Goal: Information Seeking & Learning: Understand process/instructions

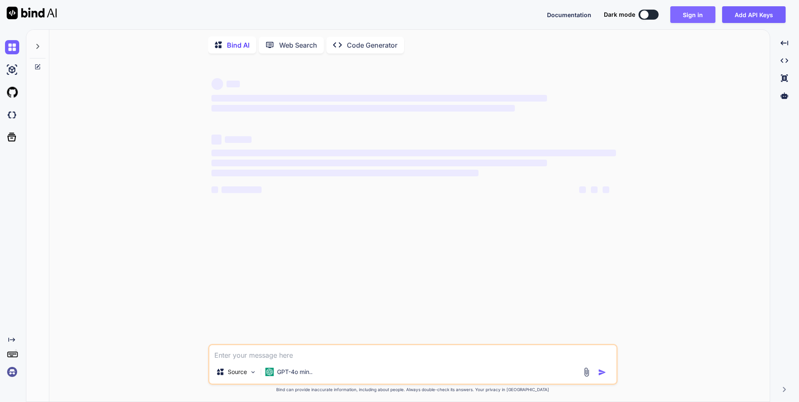
click at [702, 12] on button "Sign in" at bounding box center [692, 14] width 45 height 17
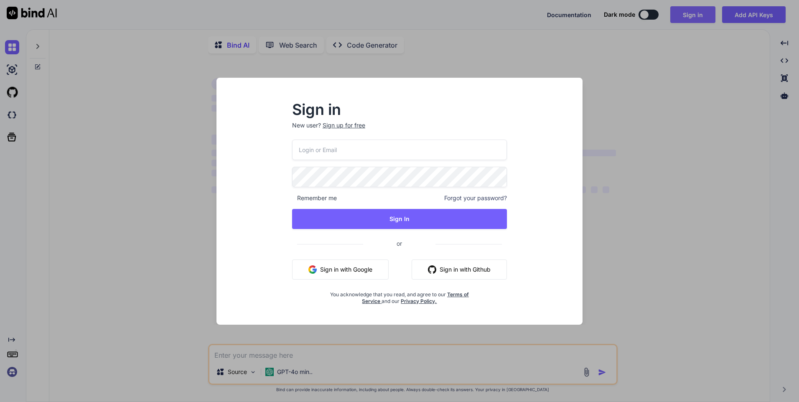
type textarea "x"
type input "[EMAIL_ADDRESS][DOMAIN_NAME]"
click at [364, 267] on button "Sign in with Google" at bounding box center [340, 269] width 97 height 20
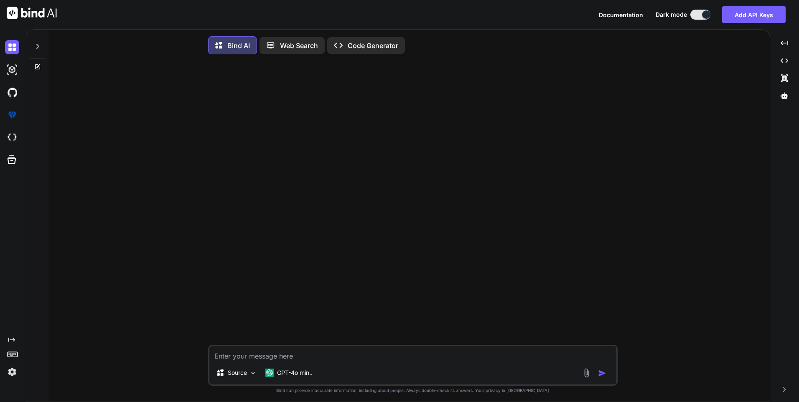
click at [254, 356] on textarea at bounding box center [412, 353] width 407 height 15
type textarea "x"
type textarea "c"
type textarea "x"
type textarea "cr"
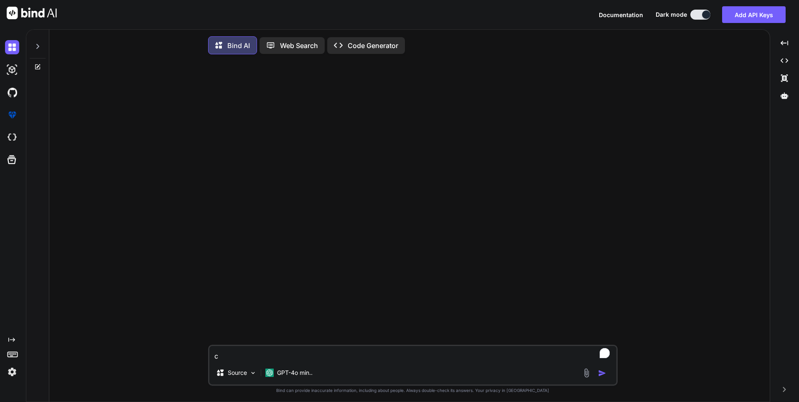
type textarea "x"
type textarea "cre"
type textarea "x"
type textarea "crea"
type textarea "x"
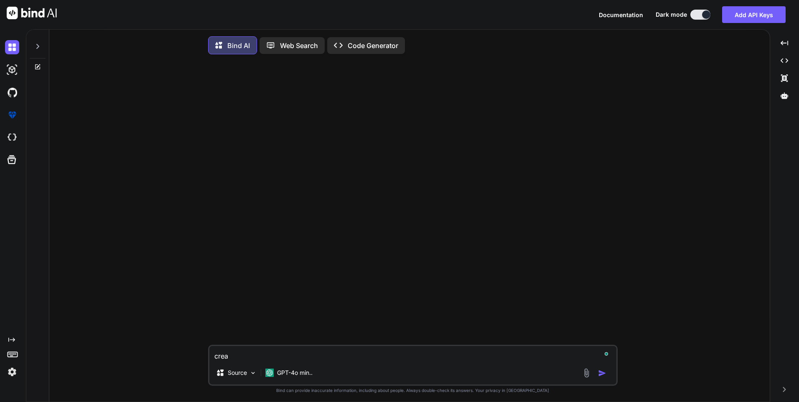
type textarea "creat"
type textarea "x"
type textarea "create"
type textarea "x"
type textarea "create"
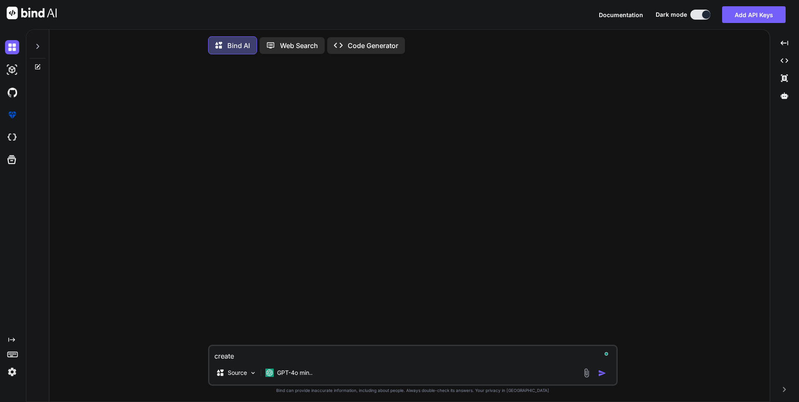
type textarea "x"
type textarea "create t"
type textarea "x"
type textarea "create te"
type textarea "x"
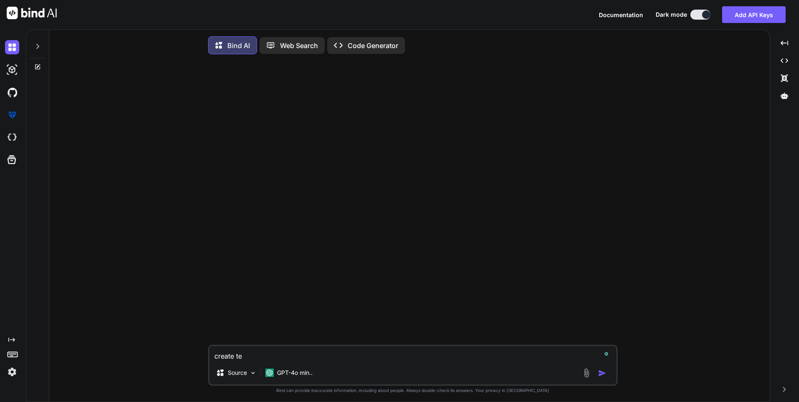
type textarea "create tes"
type textarea "x"
type textarea "create test"
type textarea "x"
type textarea "create test"
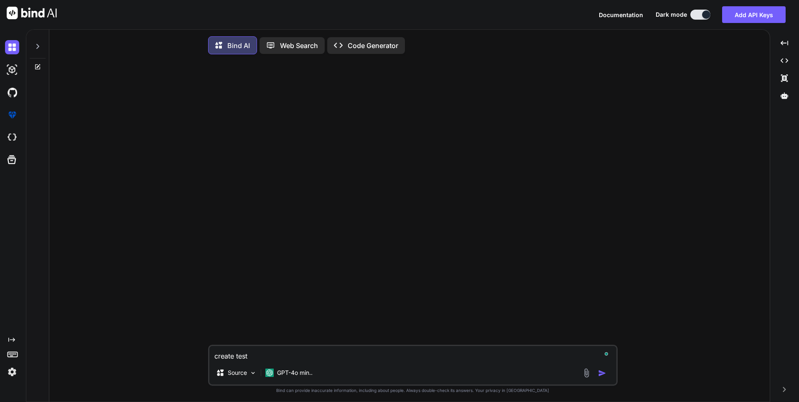
type textarea "x"
type textarea "create test c"
type textarea "x"
type textarea "create test ca"
type textarea "x"
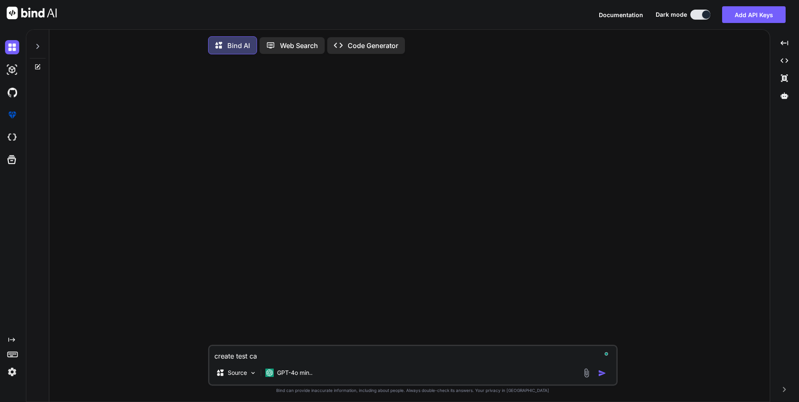
type textarea "create test cas"
type textarea "x"
type textarea "create test case"
type textarea "x"
type textarea "create test case"
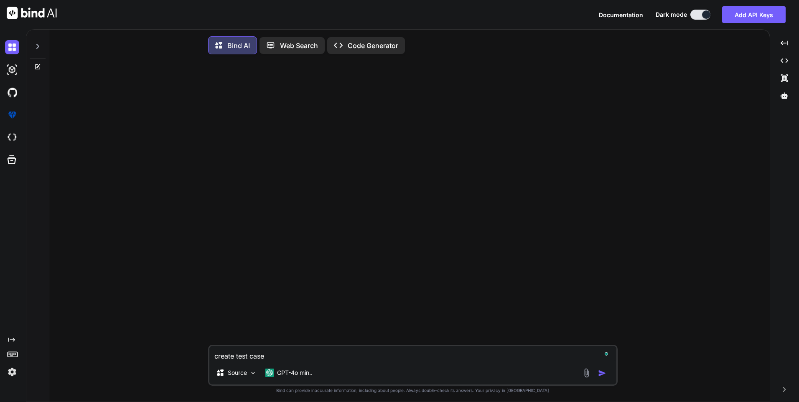
type textarea "x"
type textarea "create test case"
type textarea "x"
type textarea "create test cases"
type textarea "x"
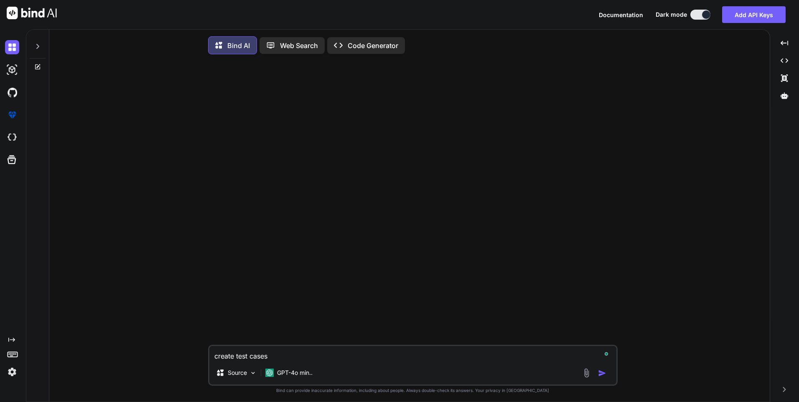
type textarea "create test cases"
type textarea "x"
type textarea "create test cases f"
type textarea "x"
type textarea "create test cases fo"
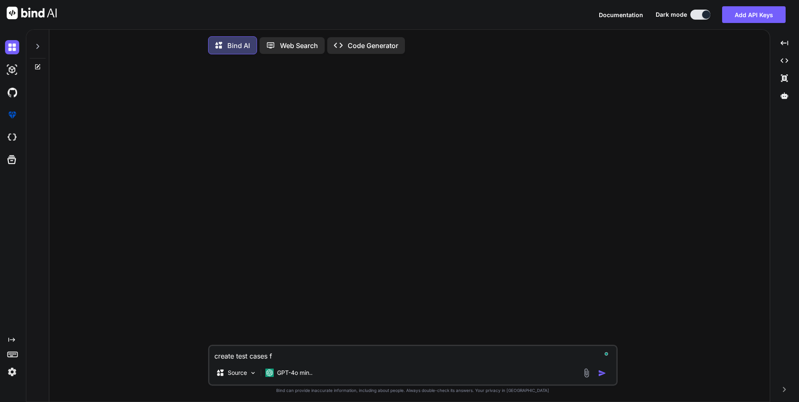
type textarea "x"
type textarea "create test cases for"
type textarea "x"
type textarea "create test cases for"
type textarea "x"
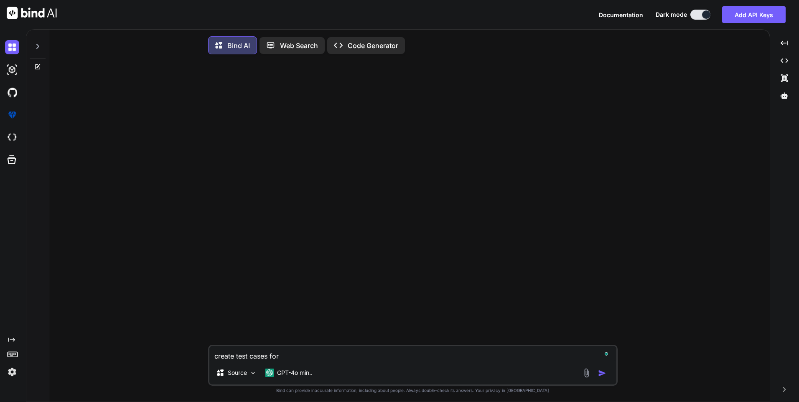
paste textarea "• Sending the verification code via SMS for the login API based on the user's p…"
type textarea "create test cases for • Sending the verification code via SMS for the login API…"
type textarea "x"
click at [294, 357] on textarea "create test cases for • Sending the verification code via SMS for the login API…" at bounding box center [412, 353] width 407 height 15
type textarea "create test cases for • ending the verification code via SMS for the login API …"
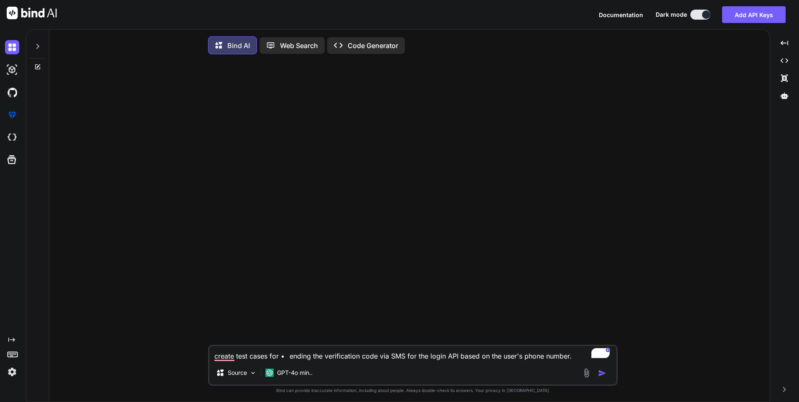
type textarea "x"
type textarea "create test cases for •ending the verification code via SMS for the login API b…"
type textarea "x"
type textarea "create test cases for ending the verification code via SMS for the login API ba…"
type textarea "x"
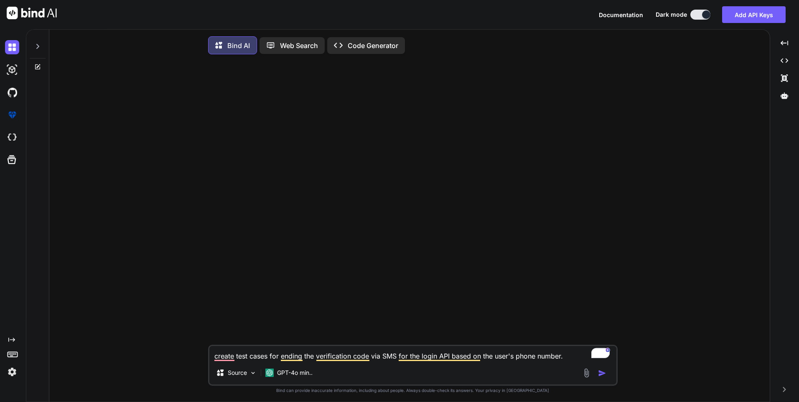
type textarea "create test cases for sending the verification code via SMS for the login API b…"
type textarea "x"
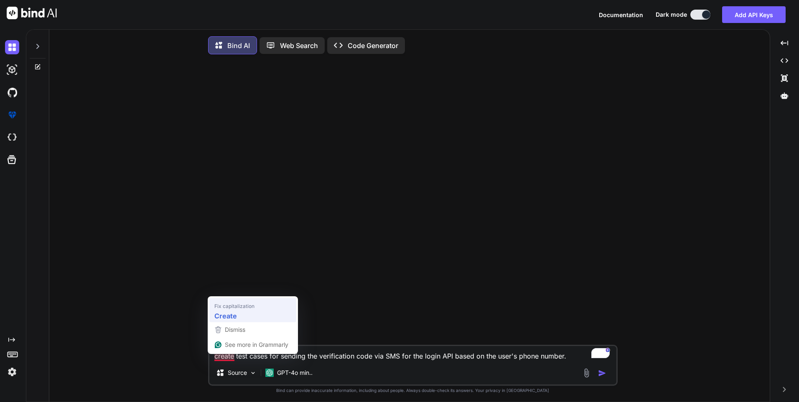
type textarea "Create test cases for sending the verification code via SMS for the login API b…"
type textarea "x"
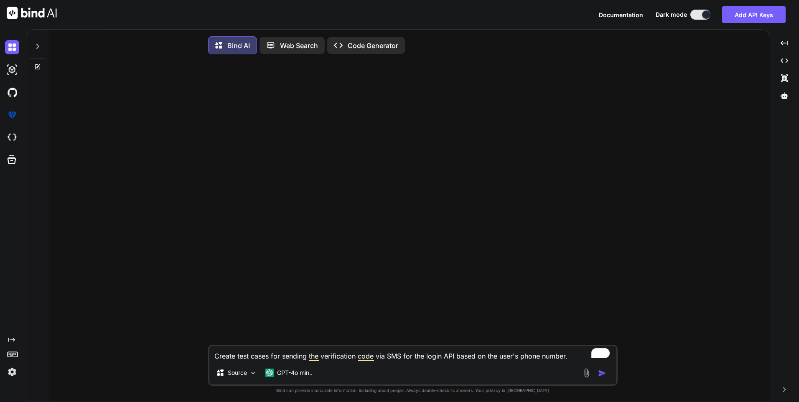
type textarea "Create test cases for sending the verification code via SMS for the login API b…"
click at [599, 371] on img "button" at bounding box center [602, 373] width 8 height 8
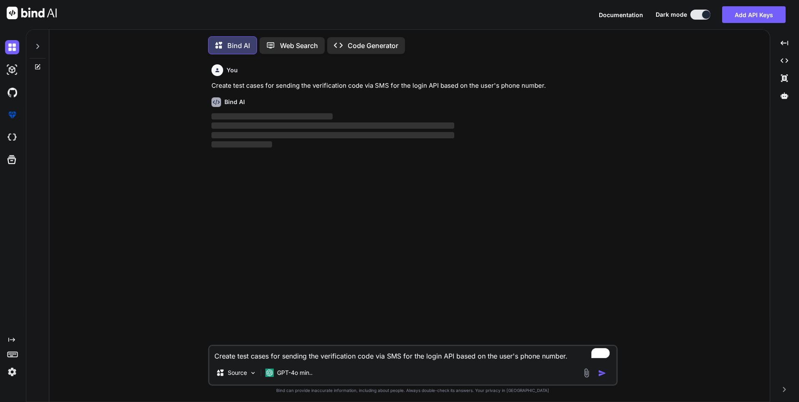
scroll to position [4, 0]
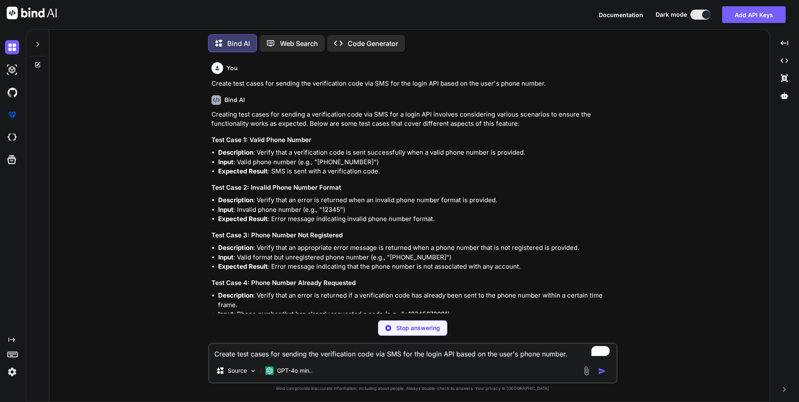
type textarea "x"
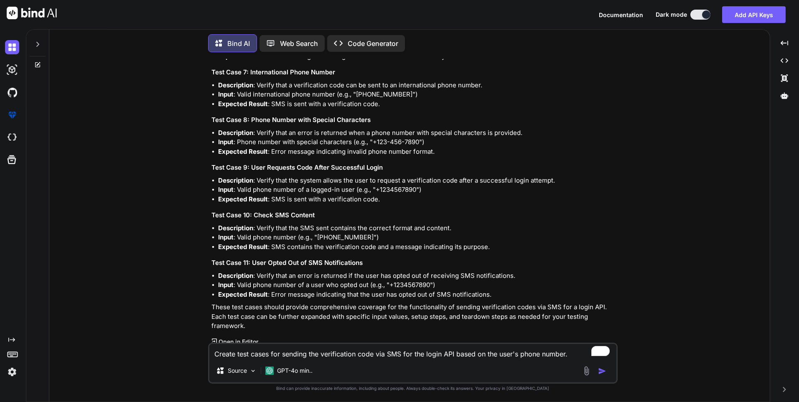
scroll to position [366, 0]
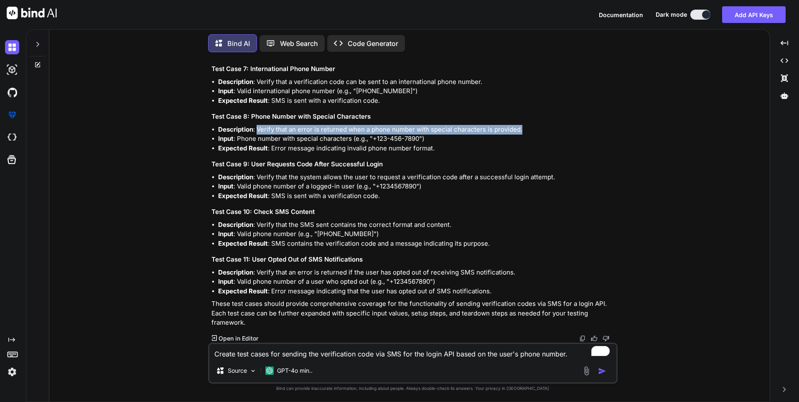
drag, startPoint x: 257, startPoint y: 128, endPoint x: 530, endPoint y: 130, distance: 272.8
click at [530, 130] on li "Description : Verify that an error is returned when a phone number with special…" at bounding box center [417, 130] width 398 height 10
copy li "Verify that an error is returned when a phone number with special characters is…"
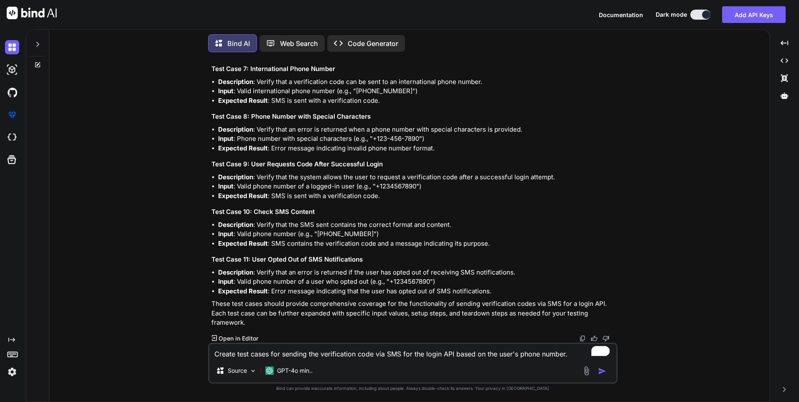
click at [291, 164] on h3 "Test Case 9: User Requests Code After Successful Login" at bounding box center [413, 165] width 404 height 10
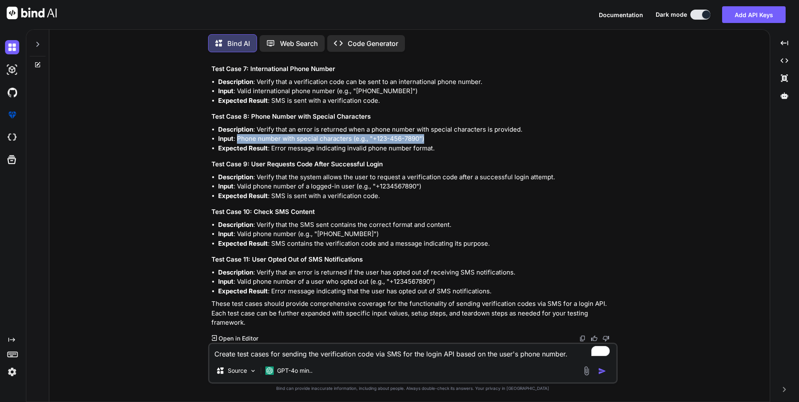
drag, startPoint x: 239, startPoint y: 137, endPoint x: 440, endPoint y: 139, distance: 201.0
click at [440, 139] on li "Input : Phone number with special characters (e.g., "+123-456-7890")" at bounding box center [417, 139] width 398 height 10
copy li "Phone number with special characters (e.g., "+123-456-7890")"
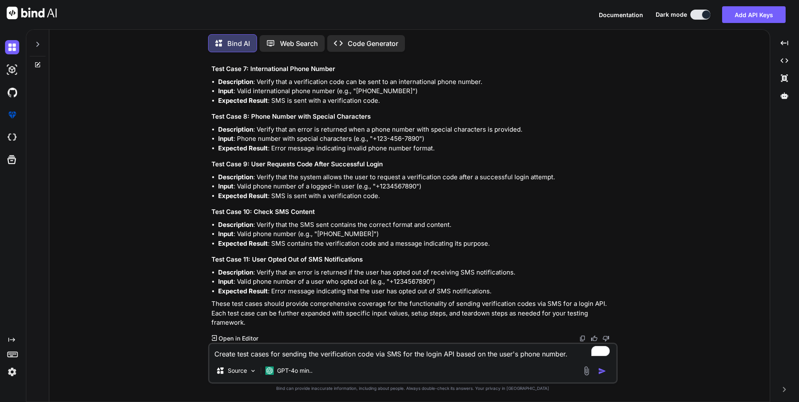
click at [318, 186] on li "Input : Valid phone number of a logged-in user (e.g., "+1234567890")" at bounding box center [417, 187] width 398 height 10
drag, startPoint x: 271, startPoint y: 148, endPoint x: 439, endPoint y: 149, distance: 168.0
click at [439, 149] on li "Expected Result : Error message indicating invalid phone number format." at bounding box center [417, 149] width 398 height 10
copy li "Error message indicating invalid phone number format."
click at [255, 176] on li "Description : Verify that the system allows the user to request a verification …" at bounding box center [417, 178] width 398 height 10
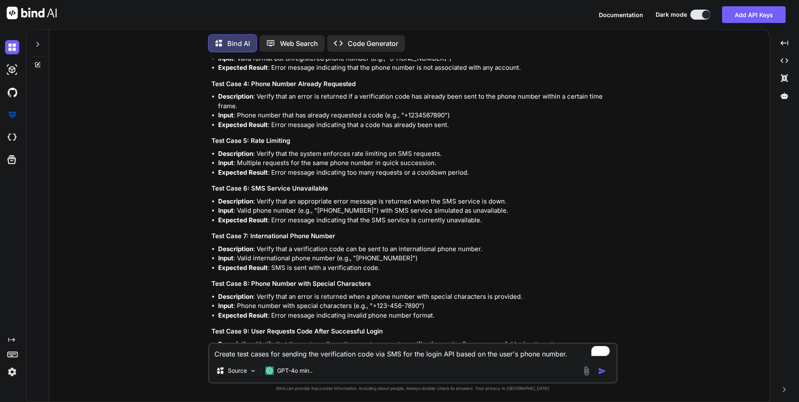
scroll to position [0, 0]
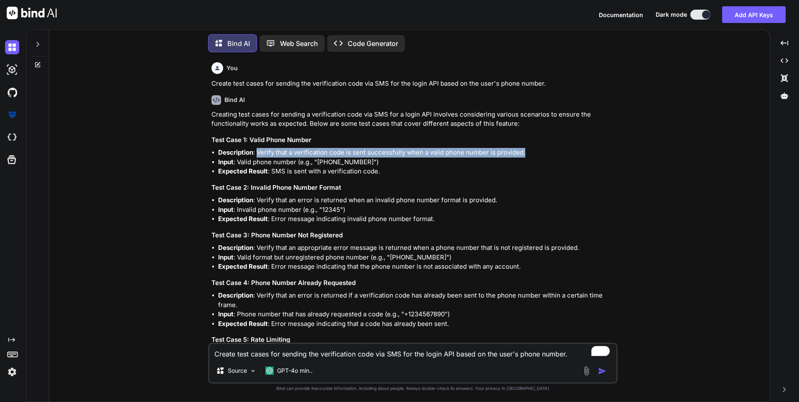
drag, startPoint x: 258, startPoint y: 152, endPoint x: 538, endPoint y: 152, distance: 279.9
click at [538, 152] on li "Description : Verify that a verification code is sent successfully when a valid…" at bounding box center [417, 153] width 398 height 10
copy li "Verify that a verification code is sent successfully when a valid phone number …"
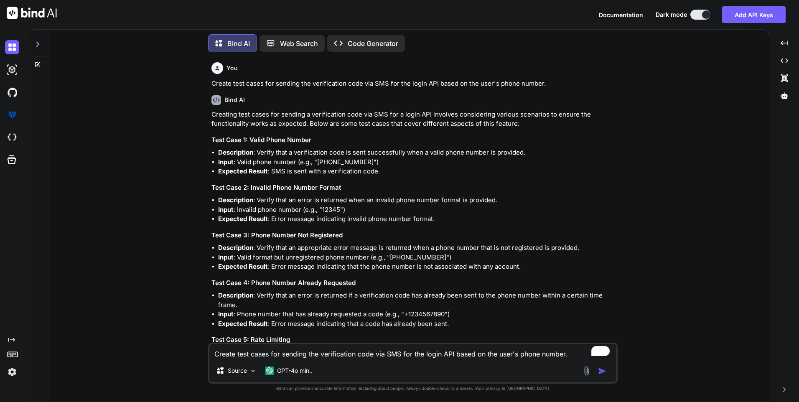
click at [350, 203] on li "Description : Verify that an error is returned when an invalid phone number for…" at bounding box center [417, 201] width 398 height 10
drag, startPoint x: 387, startPoint y: 172, endPoint x: 272, endPoint y: 173, distance: 115.3
click at [272, 173] on li "Expected Result : SMS is sent with a verification code." at bounding box center [417, 172] width 398 height 10
copy li "SMS is sent with a verification code."
click at [259, 198] on li "Description : Verify that an error is returned when an invalid phone number for…" at bounding box center [417, 201] width 398 height 10
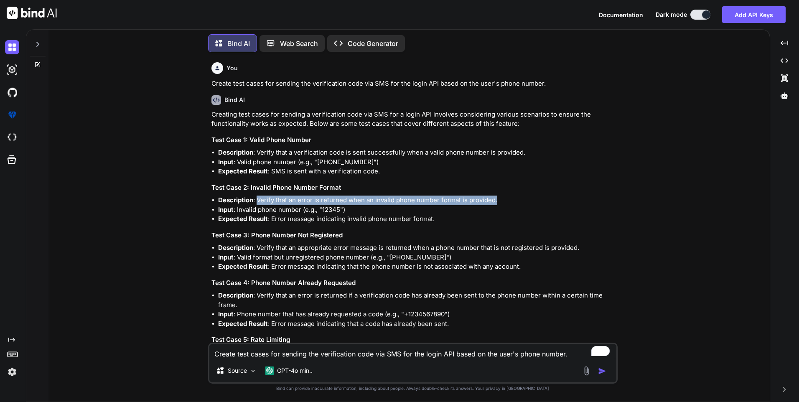
drag, startPoint x: 257, startPoint y: 200, endPoint x: 512, endPoint y: 199, distance: 255.3
click at [512, 199] on li "Description : Verify that an error is returned when an invalid phone number for…" at bounding box center [417, 201] width 398 height 10
copy li "Verify that an error is returned when an invalid phone number format is provide…"
click at [275, 236] on h3 "Test Case 3: Phone Number Not Registered" at bounding box center [413, 236] width 404 height 10
drag, startPoint x: 238, startPoint y: 210, endPoint x: 355, endPoint y: 209, distance: 117.4
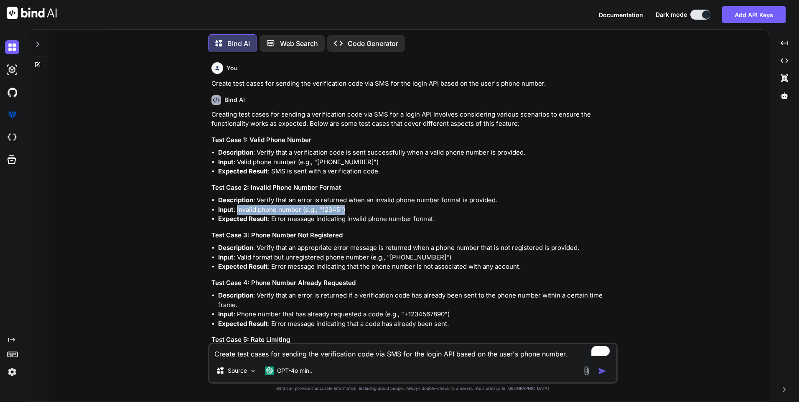
click at [355, 209] on li "Input : Invalid phone number (e.g., "12345")" at bounding box center [417, 210] width 398 height 10
copy li "Invalid phone number (e.g., "12345")"
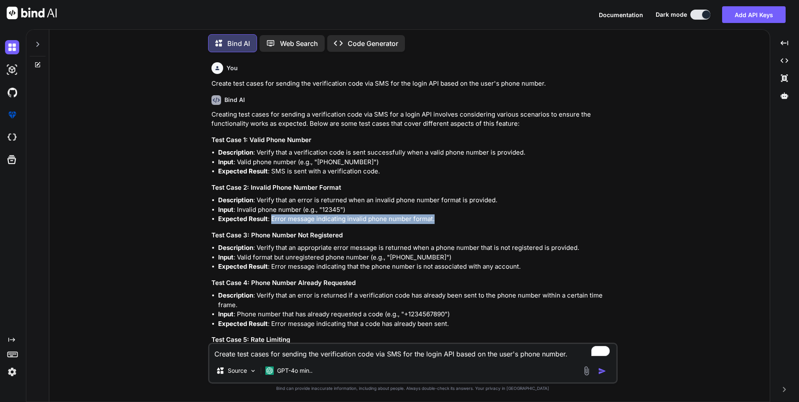
drag, startPoint x: 271, startPoint y: 219, endPoint x: 438, endPoint y: 220, distance: 167.1
click at [438, 220] on li "Expected Result : Error message indicating invalid phone number format." at bounding box center [417, 219] width 398 height 10
copy li "Error message indicating invalid phone number format."
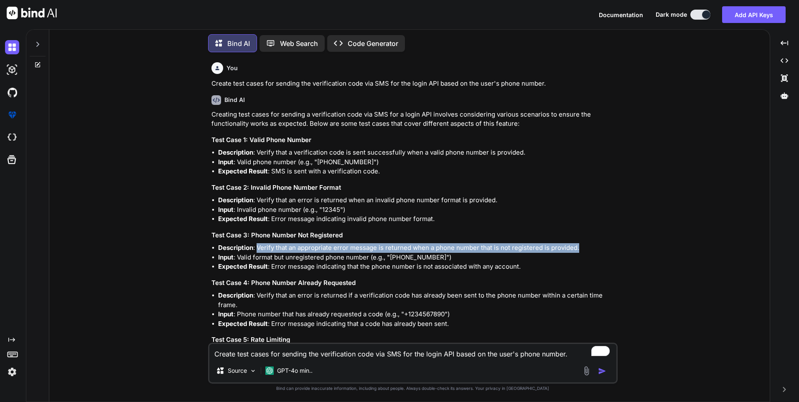
drag, startPoint x: 257, startPoint y: 247, endPoint x: 584, endPoint y: 247, distance: 327.1
click at [584, 247] on li "Description : Verify that an appropriate error message is returned when a phone…" at bounding box center [417, 248] width 398 height 10
copy li "Verify that an appropriate error message is returned when a phone number that i…"
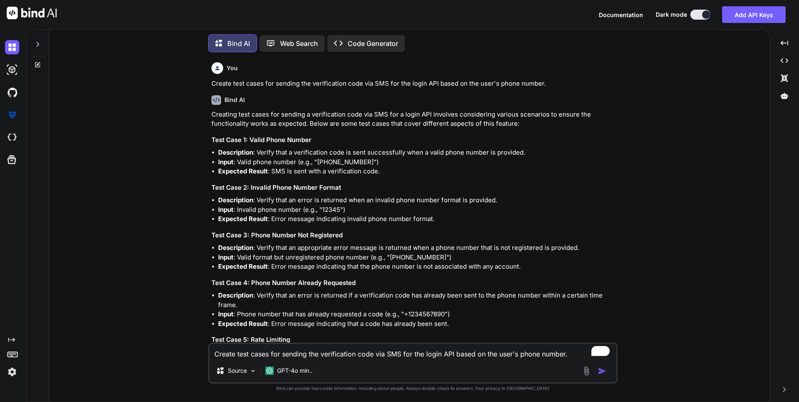
click at [319, 269] on li "Expected Result : Error message indicating that the phone number is not associa…" at bounding box center [417, 267] width 398 height 10
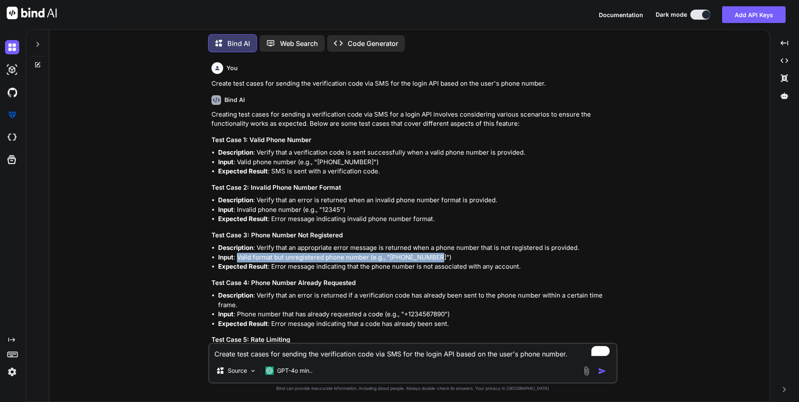
drag, startPoint x: 238, startPoint y: 257, endPoint x: 447, endPoint y: 252, distance: 208.5
click at [447, 253] on li "Input : Valid format but unregistered phone number (e.g., "[PHONE_NUMBER]")" at bounding box center [417, 258] width 398 height 10
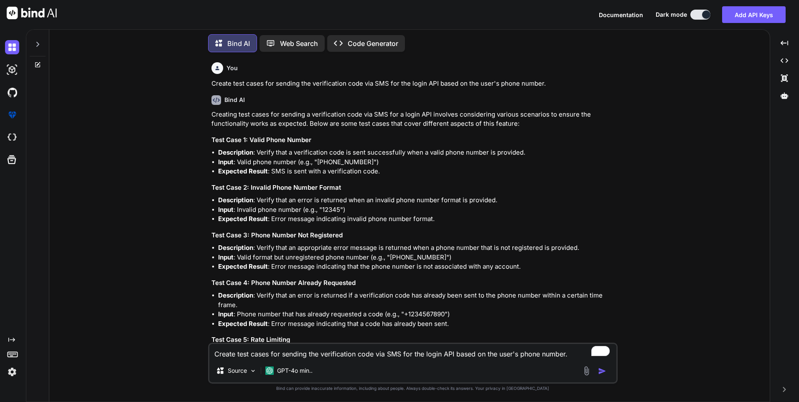
click at [286, 290] on div "Creating test cases for sending a verification code via SMS for a login API inv…" at bounding box center [413, 402] width 404 height 584
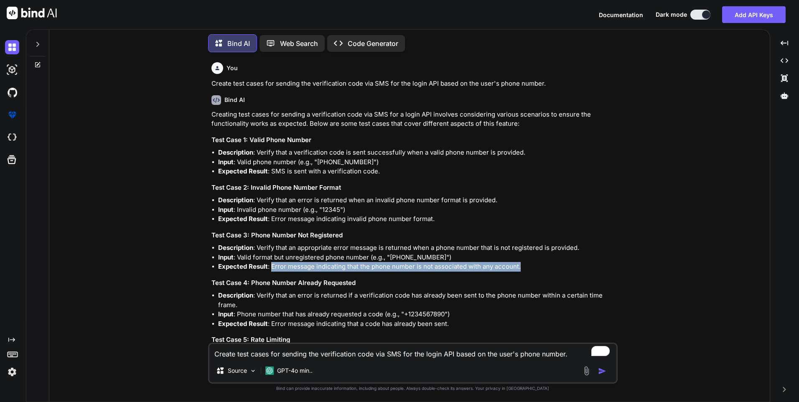
drag, startPoint x: 272, startPoint y: 267, endPoint x: 521, endPoint y: 263, distance: 249.0
click at [521, 263] on li "Expected Result : Error message indicating that the phone number is not associa…" at bounding box center [417, 267] width 398 height 10
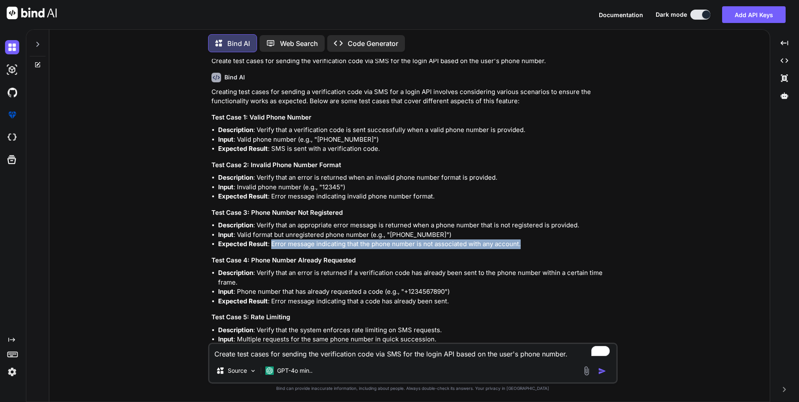
scroll to position [42, 0]
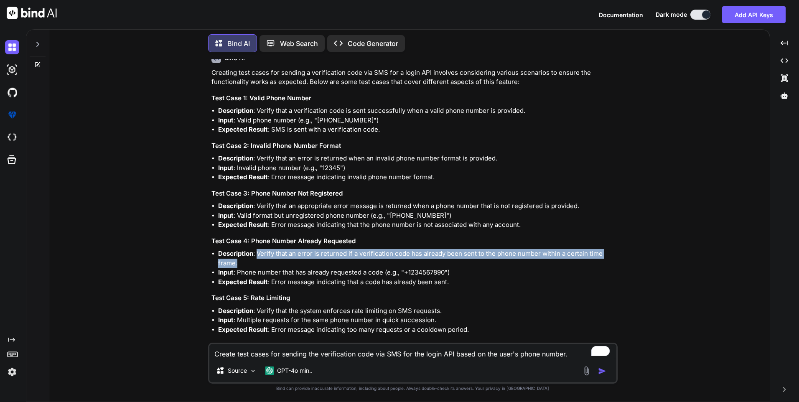
drag, startPoint x: 258, startPoint y: 251, endPoint x: 271, endPoint y: 261, distance: 16.1
click at [271, 261] on li "Description : Verify that an error is returned if a verification code has alrea…" at bounding box center [417, 258] width 398 height 19
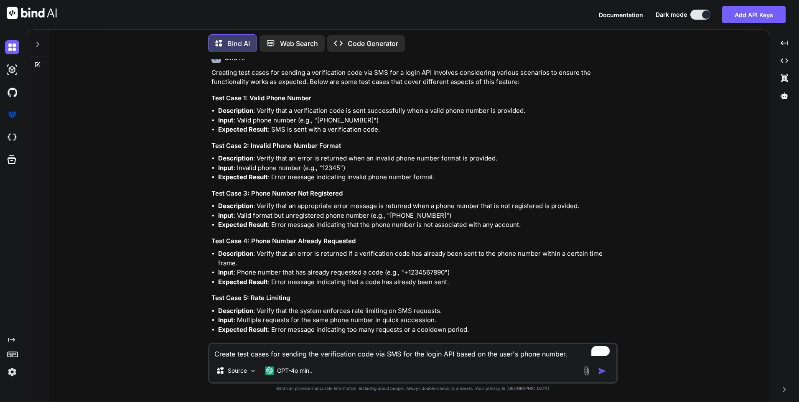
click at [247, 274] on li "Input : Phone number that has already requested a code (e.g., "+1234567890")" at bounding box center [417, 273] width 398 height 10
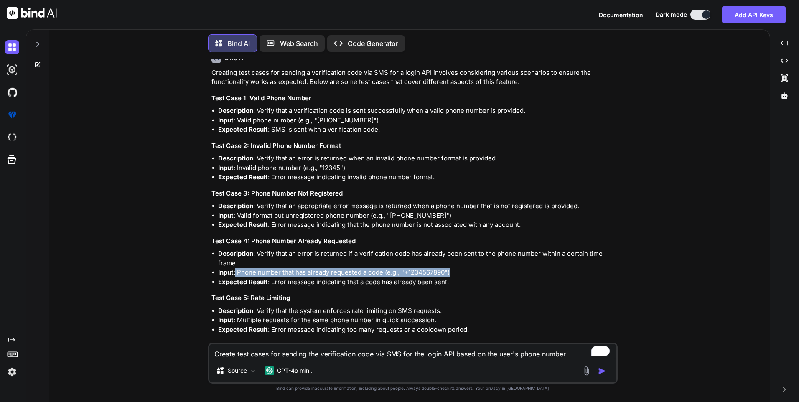
drag, startPoint x: 236, startPoint y: 269, endPoint x: 471, endPoint y: 272, distance: 234.8
click at [471, 272] on li "Input : Phone number that has already requested a code (e.g., "+1234567890")" at bounding box center [417, 273] width 398 height 10
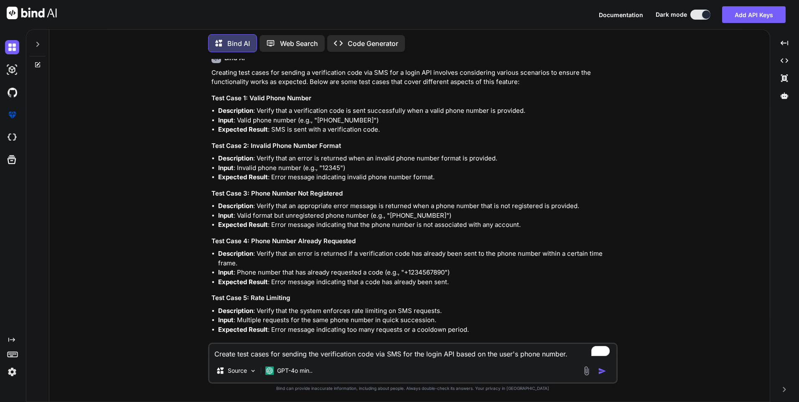
click at [345, 299] on h3 "Test Case 5: Rate Limiting" at bounding box center [413, 298] width 404 height 10
drag, startPoint x: 271, startPoint y: 281, endPoint x: 451, endPoint y: 280, distance: 180.1
click at [451, 280] on li "Expected Result : Error message indicating that a code has already been sent." at bounding box center [417, 282] width 398 height 10
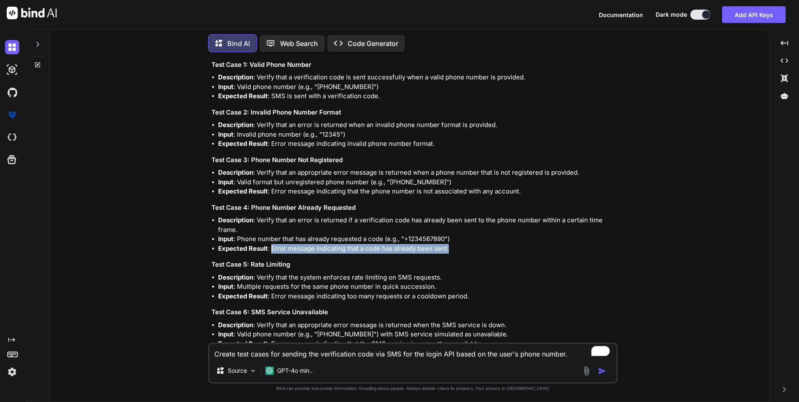
scroll to position [125, 0]
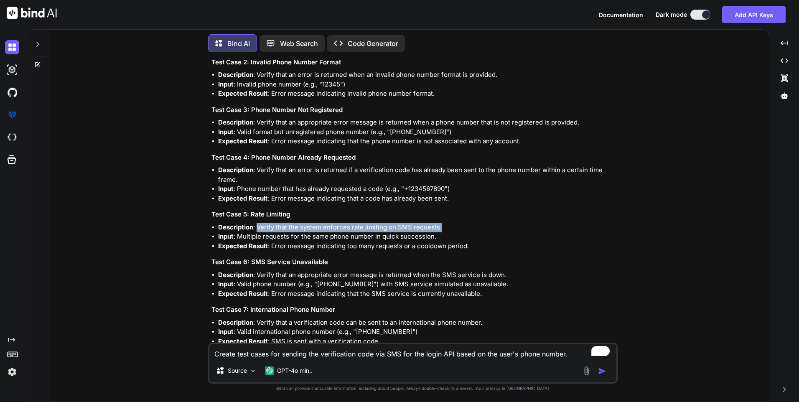
drag, startPoint x: 258, startPoint y: 225, endPoint x: 449, endPoint y: 228, distance: 190.9
click at [449, 228] on li "Description : Verify that the system enforces rate limiting on SMS requests." at bounding box center [417, 228] width 398 height 10
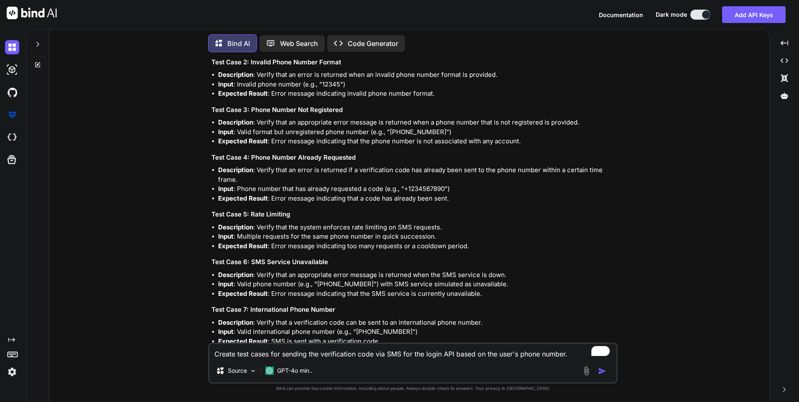
click at [299, 253] on div "Creating test cases for sending a verification code via SMS for a login API inv…" at bounding box center [413, 277] width 404 height 584
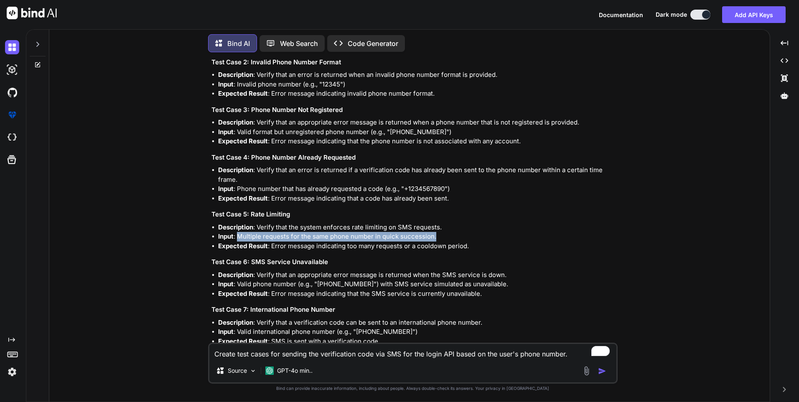
drag, startPoint x: 239, startPoint y: 236, endPoint x: 444, endPoint y: 237, distance: 205.5
click at [444, 237] on li "Input : Multiple requests for the same phone number in quick succession." at bounding box center [417, 237] width 398 height 10
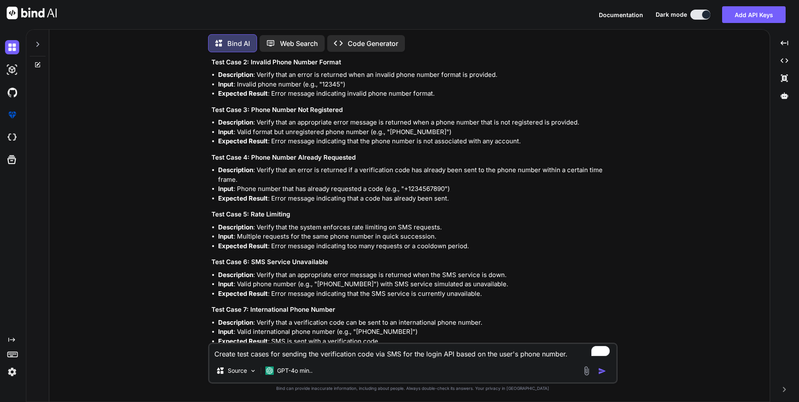
click at [308, 300] on div "Creating test cases for sending a verification code via SMS for a login API inv…" at bounding box center [413, 277] width 404 height 584
drag, startPoint x: 270, startPoint y: 245, endPoint x: 399, endPoint y: 249, distance: 129.1
click at [399, 249] on li "Expected Result : Error message indicating too many requests or a cooldown peri…" at bounding box center [417, 246] width 398 height 10
drag, startPoint x: 399, startPoint y: 249, endPoint x: 422, endPoint y: 255, distance: 23.8
click at [398, 260] on h3 "Test Case 6: SMS Service Unavailable" at bounding box center [413, 262] width 404 height 10
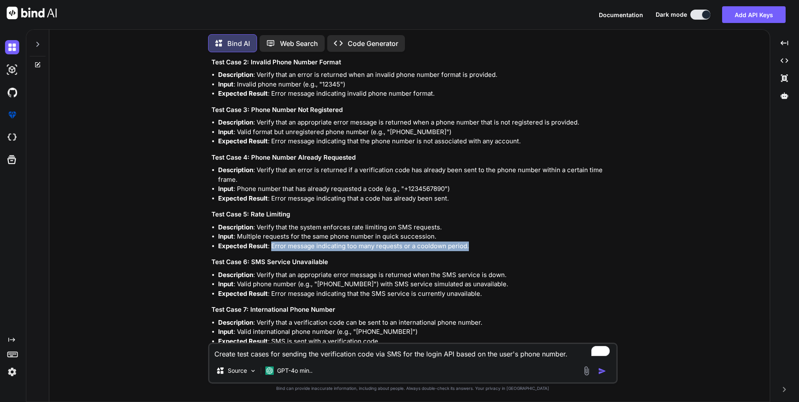
drag, startPoint x: 480, startPoint y: 248, endPoint x: 272, endPoint y: 250, distance: 208.1
click at [272, 250] on li "Expected Result : Error message indicating too many requests or a cooldown peri…" at bounding box center [417, 246] width 398 height 10
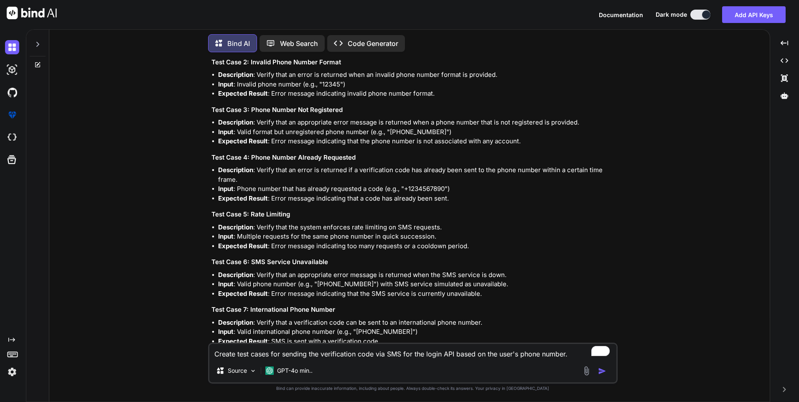
click at [381, 310] on h3 "Test Case 7: International Phone Number" at bounding box center [413, 310] width 404 height 10
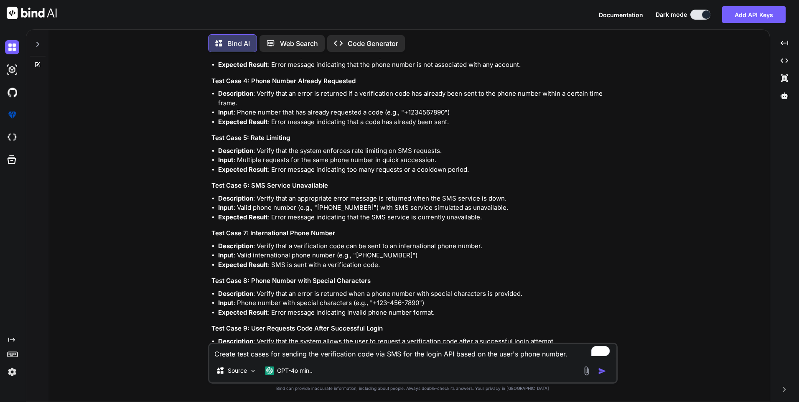
scroll to position [209, 0]
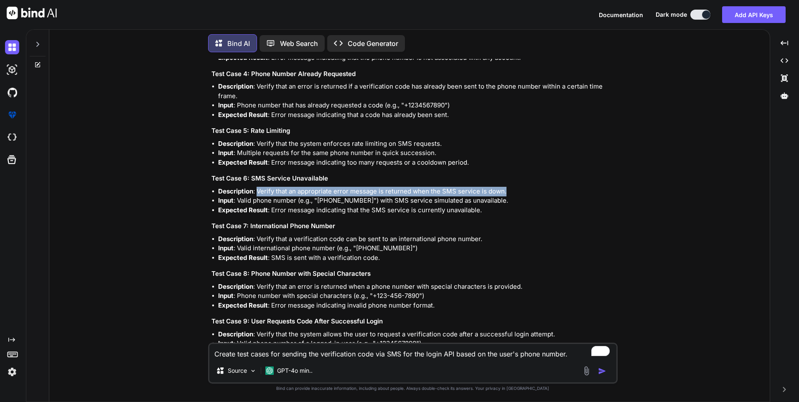
drag, startPoint x: 259, startPoint y: 190, endPoint x: 514, endPoint y: 192, distance: 254.9
click at [514, 192] on li "Description : Verify that an appropriate error message is returned when the SMS…" at bounding box center [417, 192] width 398 height 10
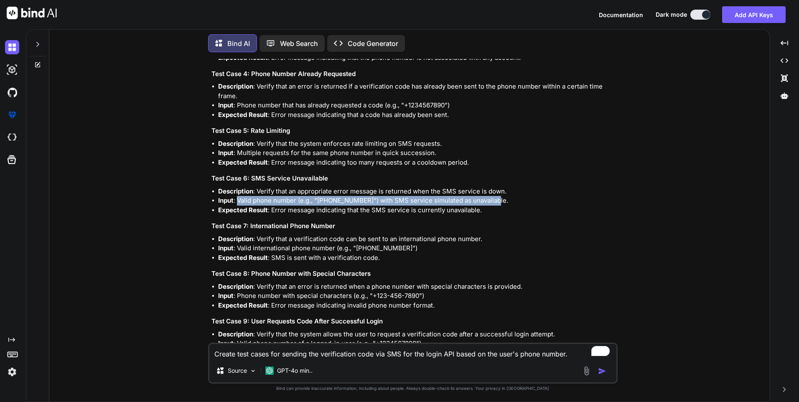
drag, startPoint x: 239, startPoint y: 198, endPoint x: 504, endPoint y: 198, distance: 264.5
click at [504, 198] on li "Input : Valid phone number (e.g., "[PHONE_NUMBER]") with SMS service simulated …" at bounding box center [417, 201] width 398 height 10
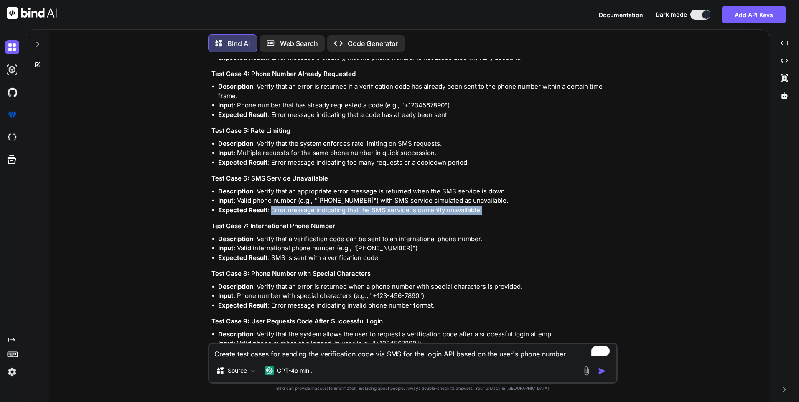
drag, startPoint x: 271, startPoint y: 209, endPoint x: 510, endPoint y: 209, distance: 239.0
click at [510, 209] on li "Expected Result : Error message indicating that the SMS service is currently un…" at bounding box center [417, 211] width 398 height 10
click at [342, 214] on li "Expected Result : Error message indicating that the SMS service is currently un…" at bounding box center [417, 211] width 398 height 10
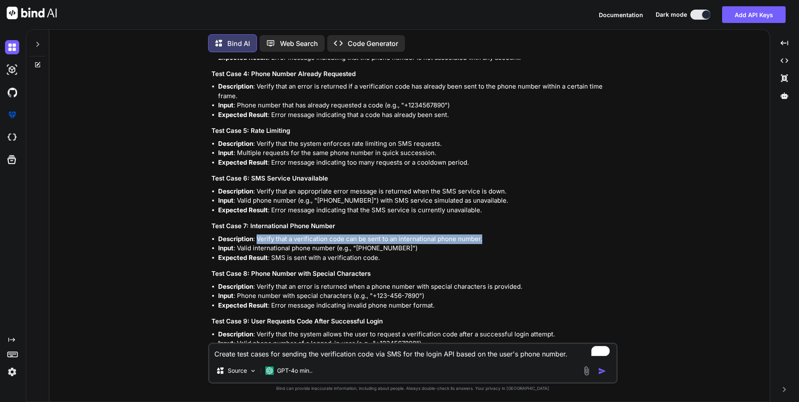
drag, startPoint x: 257, startPoint y: 238, endPoint x: 495, endPoint y: 239, distance: 237.3
click at [495, 239] on li "Description : Verify that a verification code can be sent to an international p…" at bounding box center [417, 239] width 398 height 10
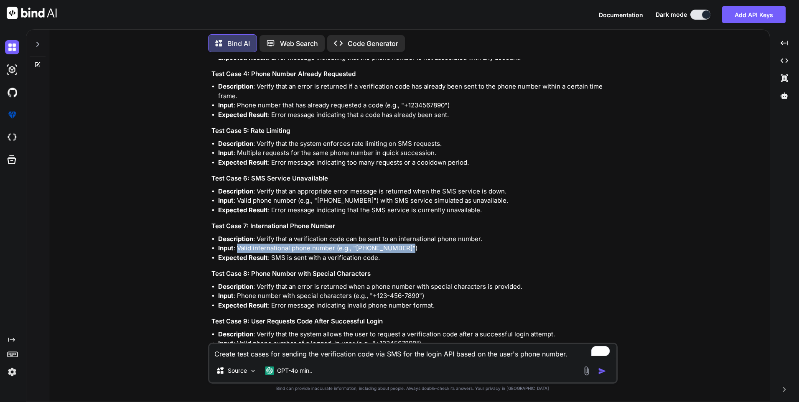
drag, startPoint x: 238, startPoint y: 248, endPoint x: 422, endPoint y: 248, distance: 183.8
click at [422, 248] on li "Input : Valid international phone number (e.g., "[PHONE_NUMBER]")" at bounding box center [417, 249] width 398 height 10
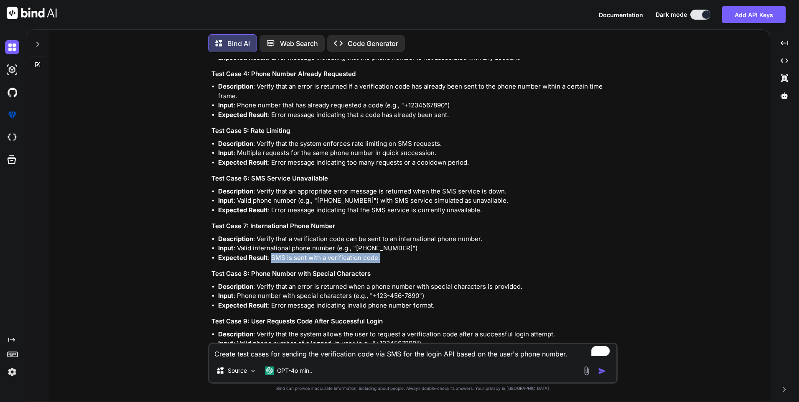
drag, startPoint x: 381, startPoint y: 258, endPoint x: 272, endPoint y: 258, distance: 109.0
click at [272, 258] on li "Expected Result : SMS is sent with a verification code." at bounding box center [417, 258] width 398 height 10
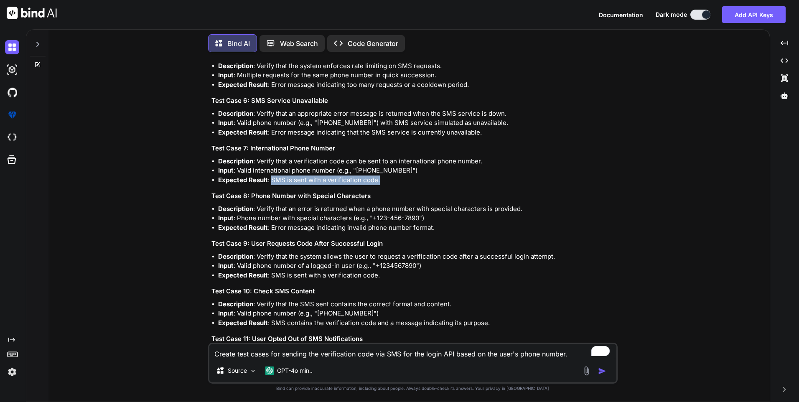
scroll to position [292, 0]
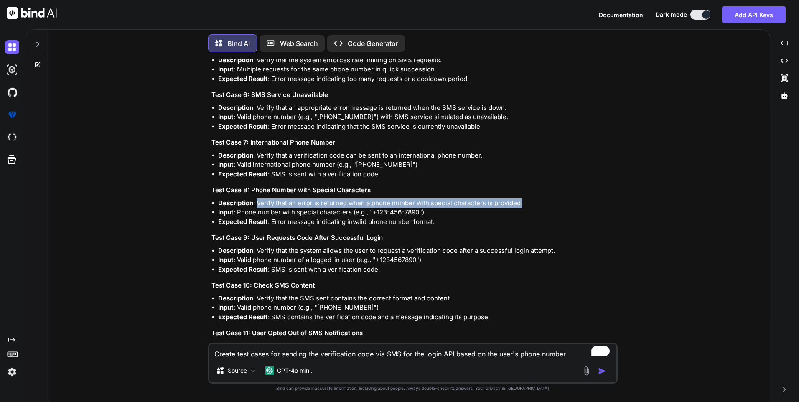
drag, startPoint x: 259, startPoint y: 202, endPoint x: 531, endPoint y: 203, distance: 271.6
click at [531, 203] on li "Description : Verify that an error is returned when a phone number with special…" at bounding box center [417, 203] width 398 height 10
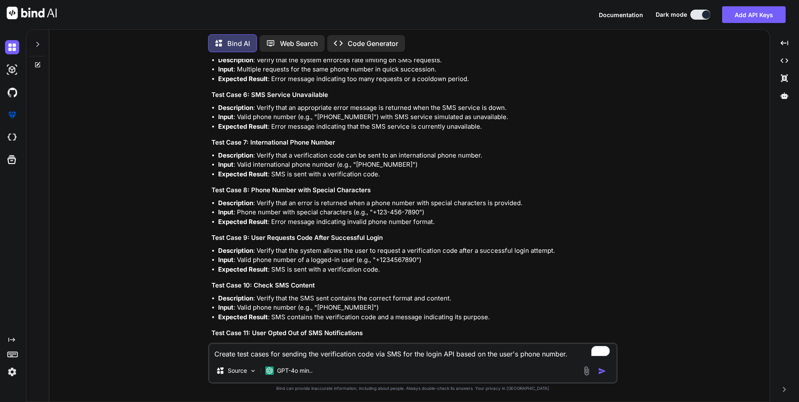
click at [237, 208] on li "Input : Phone number with special characters (e.g., "+123-456-7890")" at bounding box center [417, 213] width 398 height 10
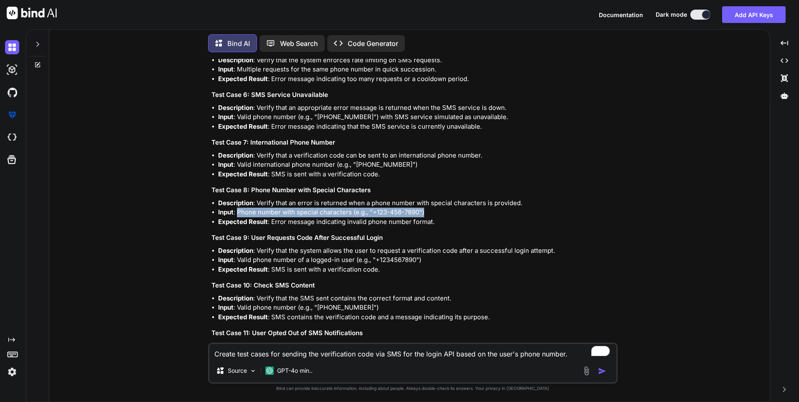
drag, startPoint x: 238, startPoint y: 211, endPoint x: 440, endPoint y: 210, distance: 202.2
click at [440, 210] on li "Input : Phone number with special characters (e.g., "+123-456-7890")" at bounding box center [417, 213] width 398 height 10
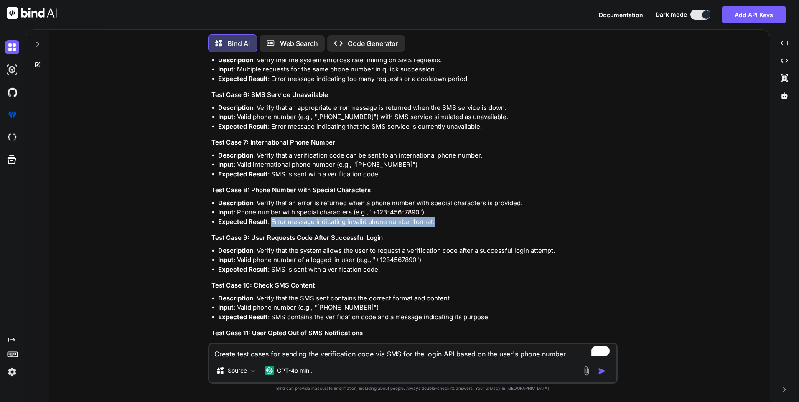
drag, startPoint x: 272, startPoint y: 221, endPoint x: 453, endPoint y: 219, distance: 180.9
click at [453, 219] on li "Expected Result : Error message indicating invalid phone number format." at bounding box center [417, 222] width 398 height 10
